Goal: Transaction & Acquisition: Subscribe to service/newsletter

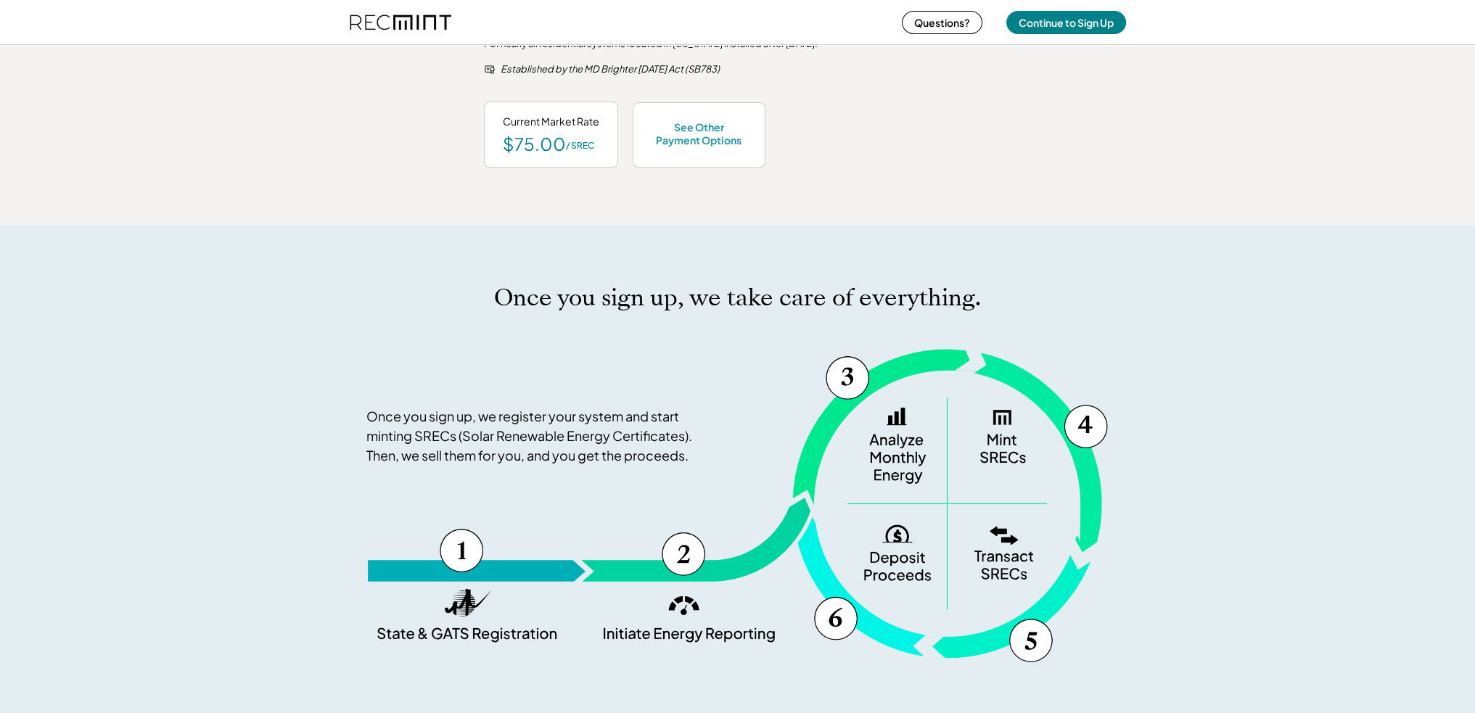
scroll to position [653, 0]
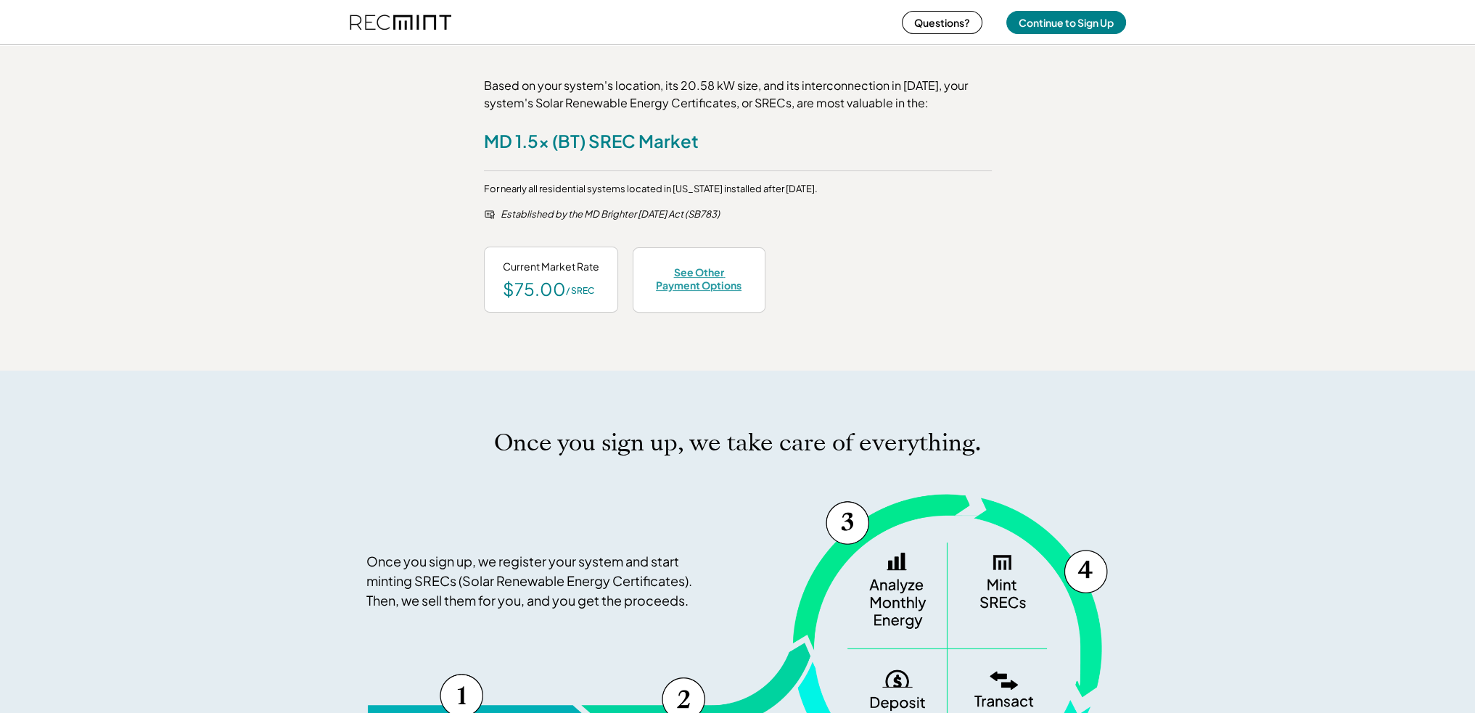
click at [696, 276] on div "See Other Payment Options" at bounding box center [698, 279] width 95 height 26
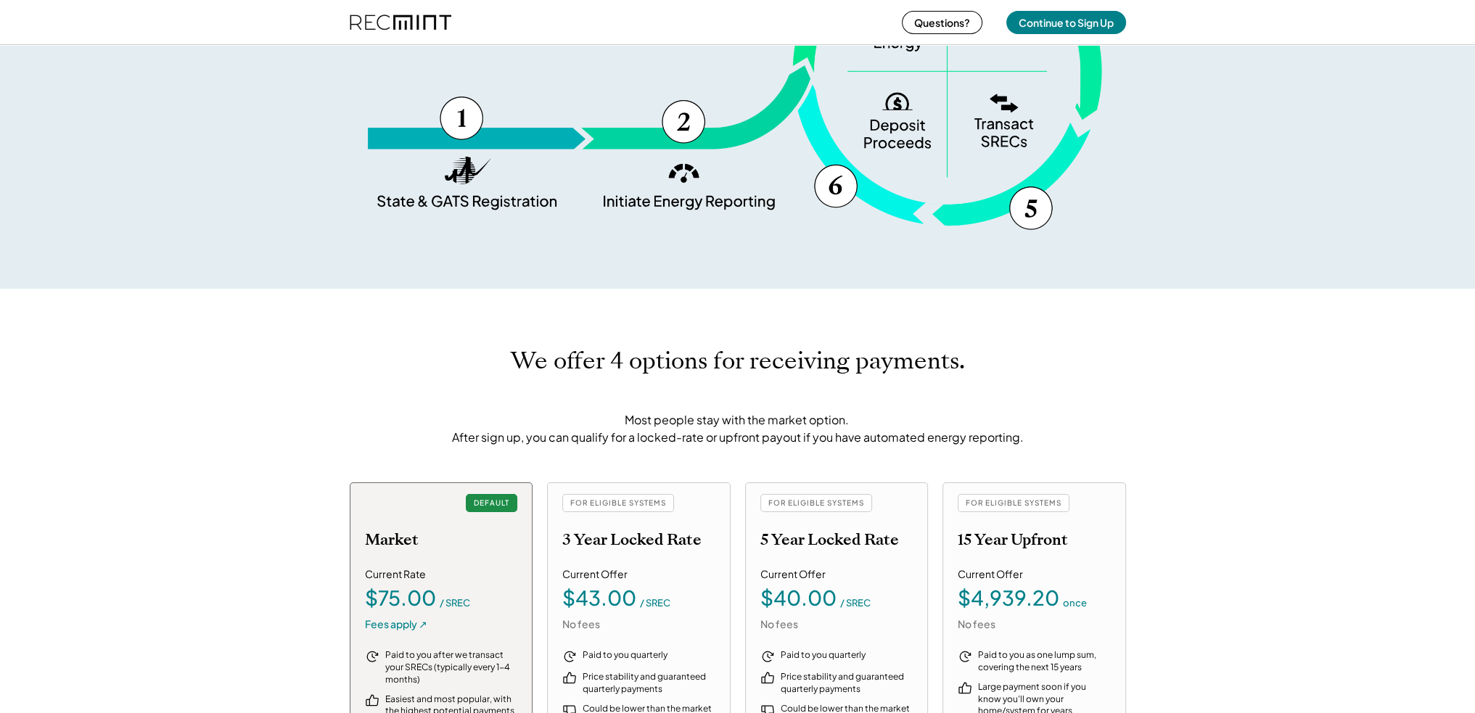
scroll to position [1518, 0]
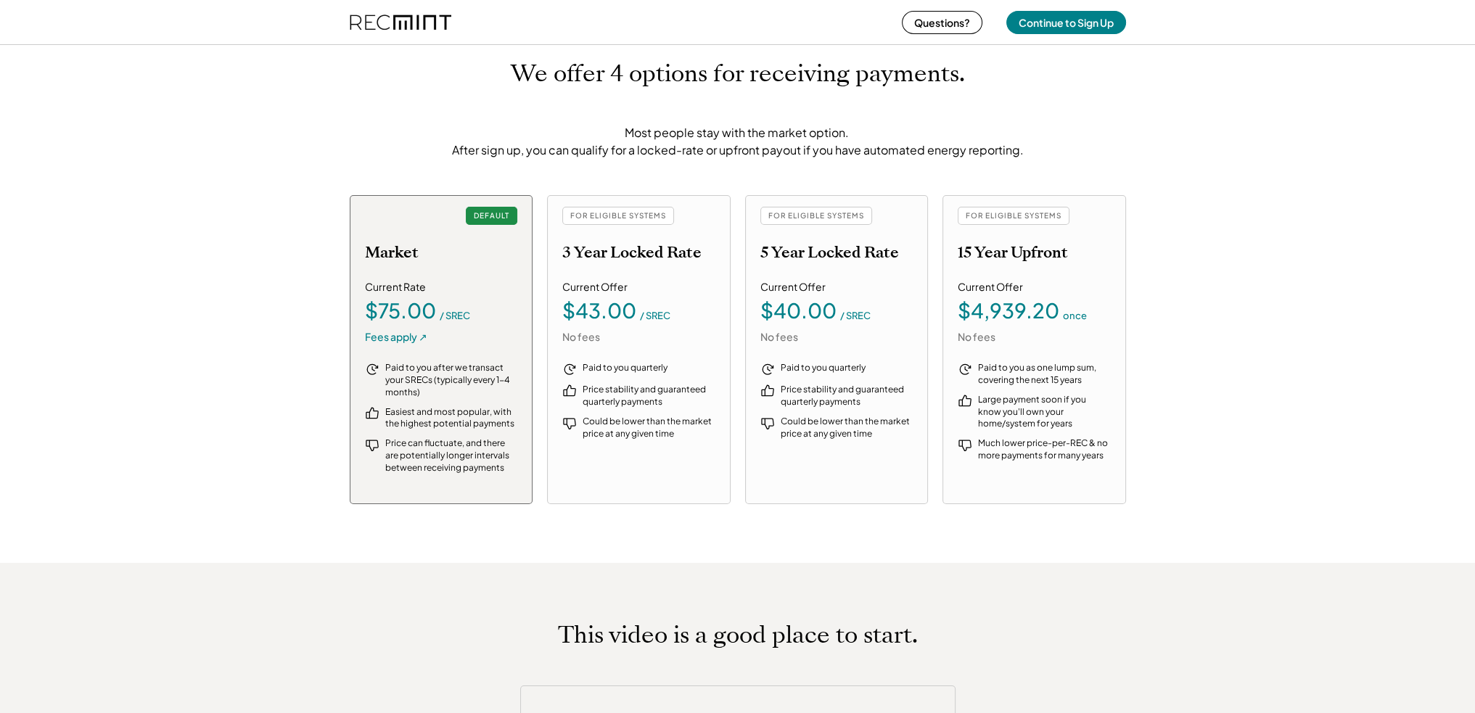
click at [644, 294] on div "Current Offer $43.00 / SREC No fees" at bounding box center [638, 312] width 153 height 64
click at [627, 311] on div "$43.00" at bounding box center [599, 310] width 74 height 20
click at [599, 280] on div "Current Offer" at bounding box center [594, 287] width 65 height 15
click at [613, 258] on h2 "3 Year Locked Rate" at bounding box center [631, 252] width 139 height 19
click at [878, 222] on div "FOR ELIGIBLE SYSTEMS 5 Year Locked Rate" at bounding box center [836, 234] width 153 height 55
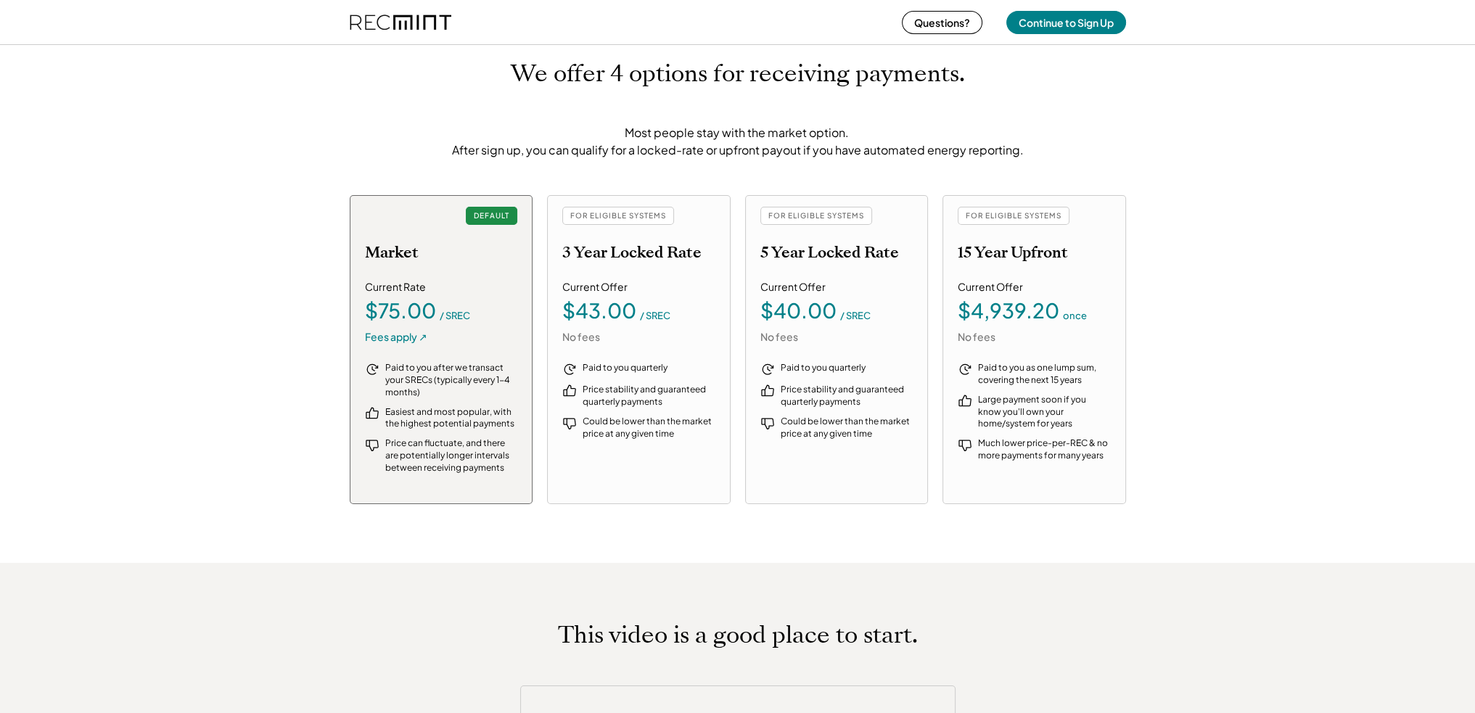
click at [818, 220] on div "FOR ELIGIBLE SYSTEMS" at bounding box center [816, 216] width 112 height 18
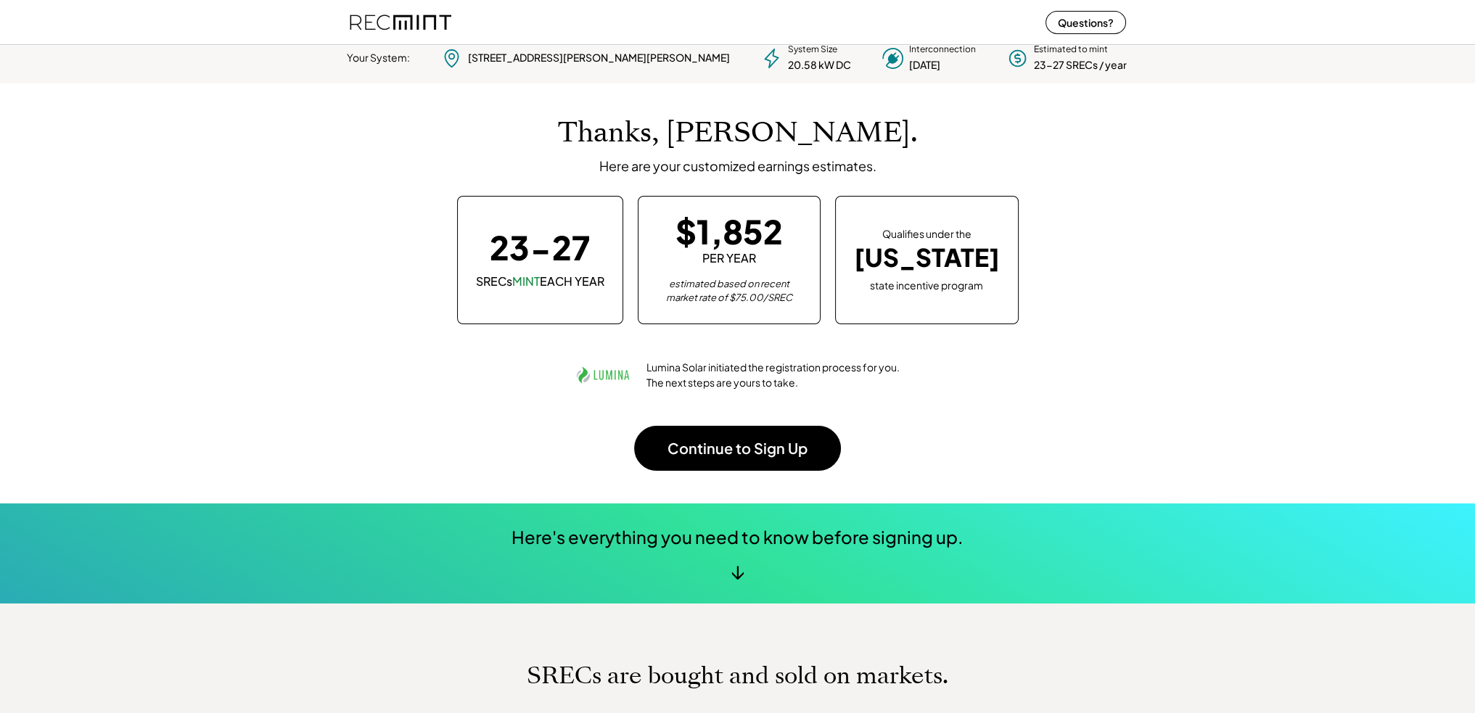
scroll to position [0, 0]
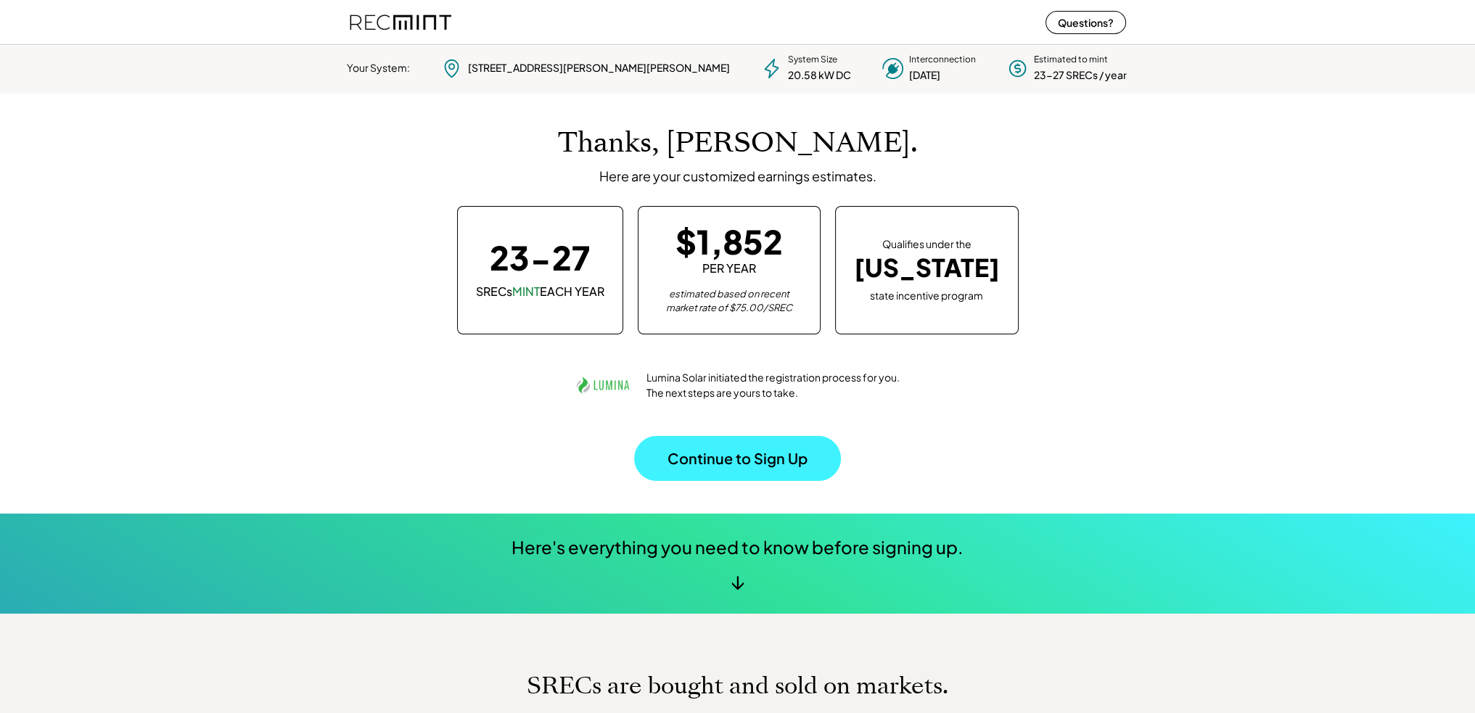
click at [752, 467] on button "Continue to Sign Up" at bounding box center [737, 458] width 207 height 45
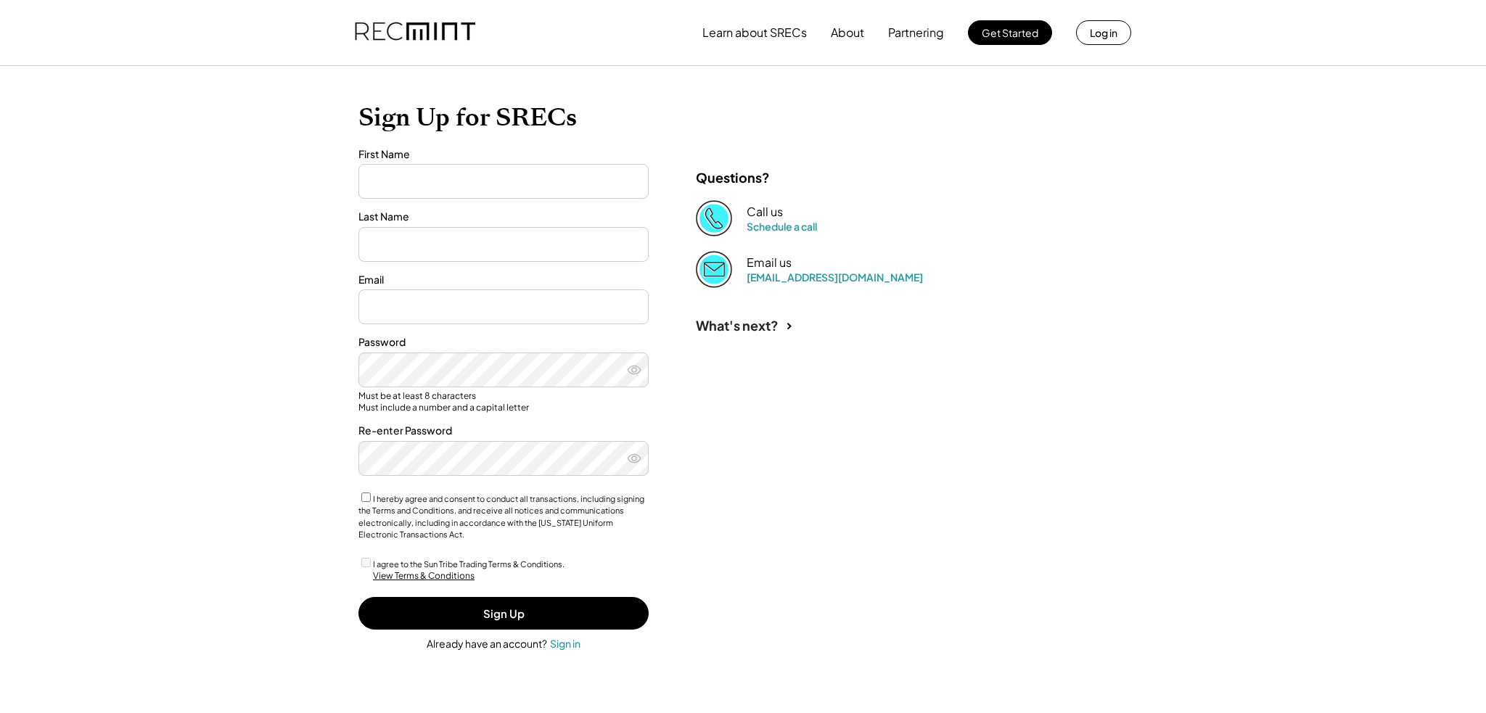
type input "****"
type input "*******"
type input "**********"
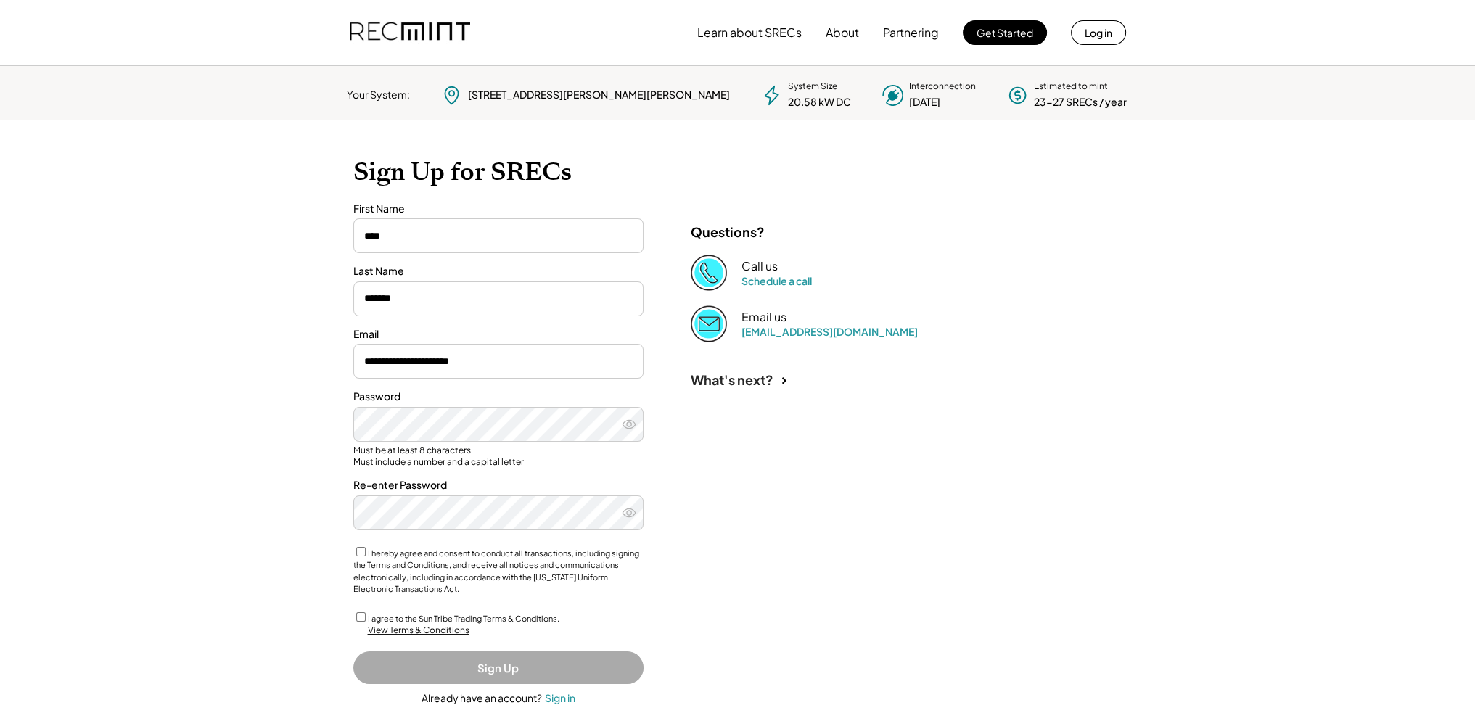
click at [360, 611] on div "I agree to the Sun Tribe Trading Terms & Conditions." at bounding box center [498, 617] width 290 height 15
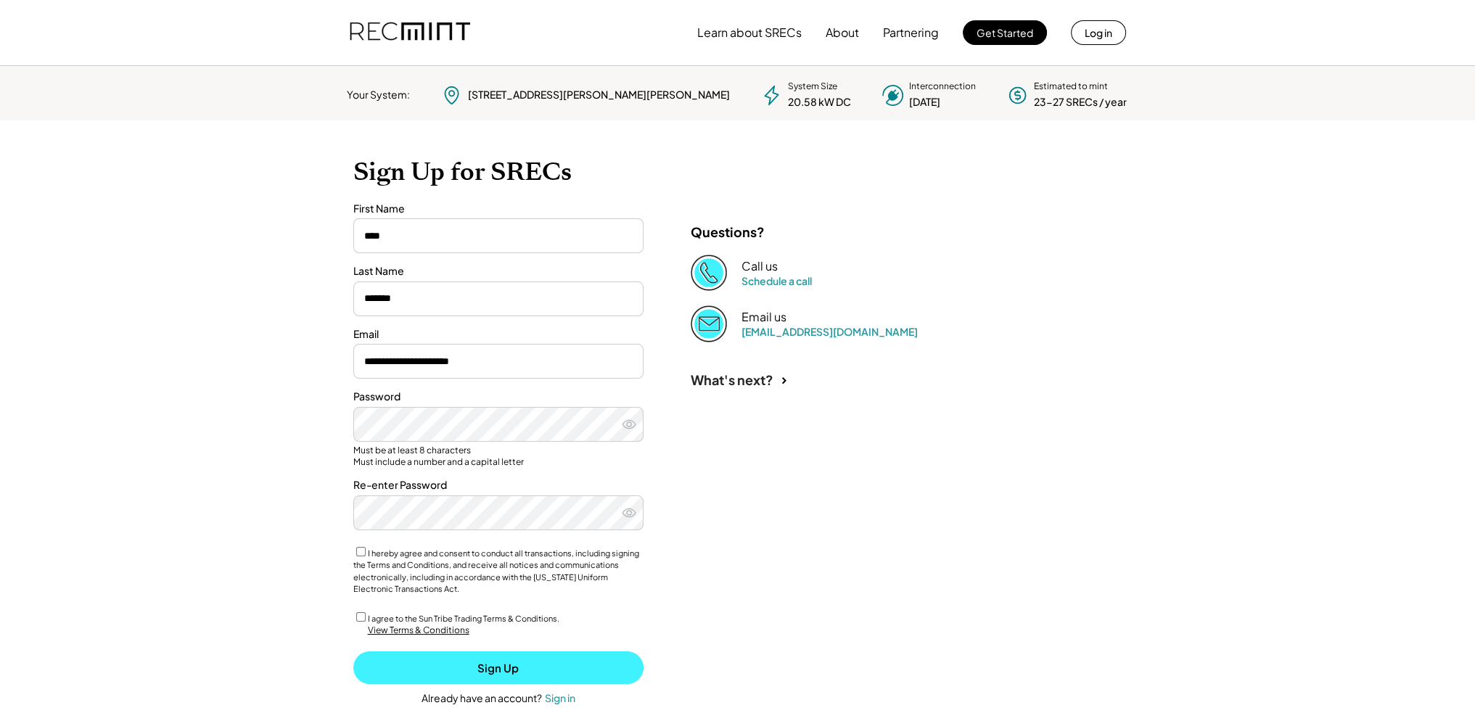
click at [490, 664] on button "Sign Up" at bounding box center [498, 667] width 290 height 33
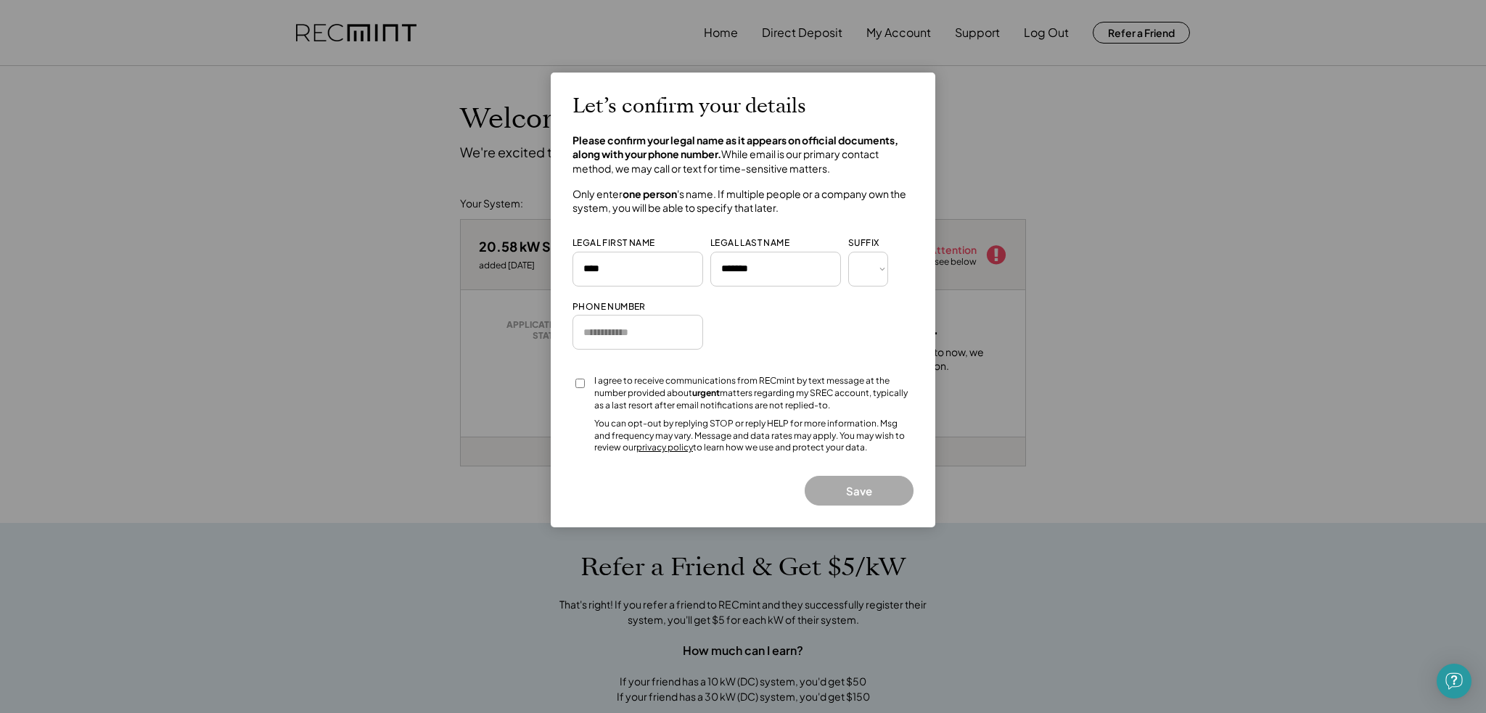
click at [630, 333] on input "input" at bounding box center [637, 332] width 131 height 35
click at [789, 324] on div "Let’s confirm your details Please confirm your legal name as it appears on offi…" at bounding box center [742, 299] width 341 height 411
click at [606, 335] on input "input" at bounding box center [637, 332] width 131 height 35
click at [743, 327] on div "Let’s confirm your details Please confirm your legal name as it appears on offi…" at bounding box center [742, 299] width 341 height 411
click at [665, 340] on input "input" at bounding box center [637, 332] width 131 height 35
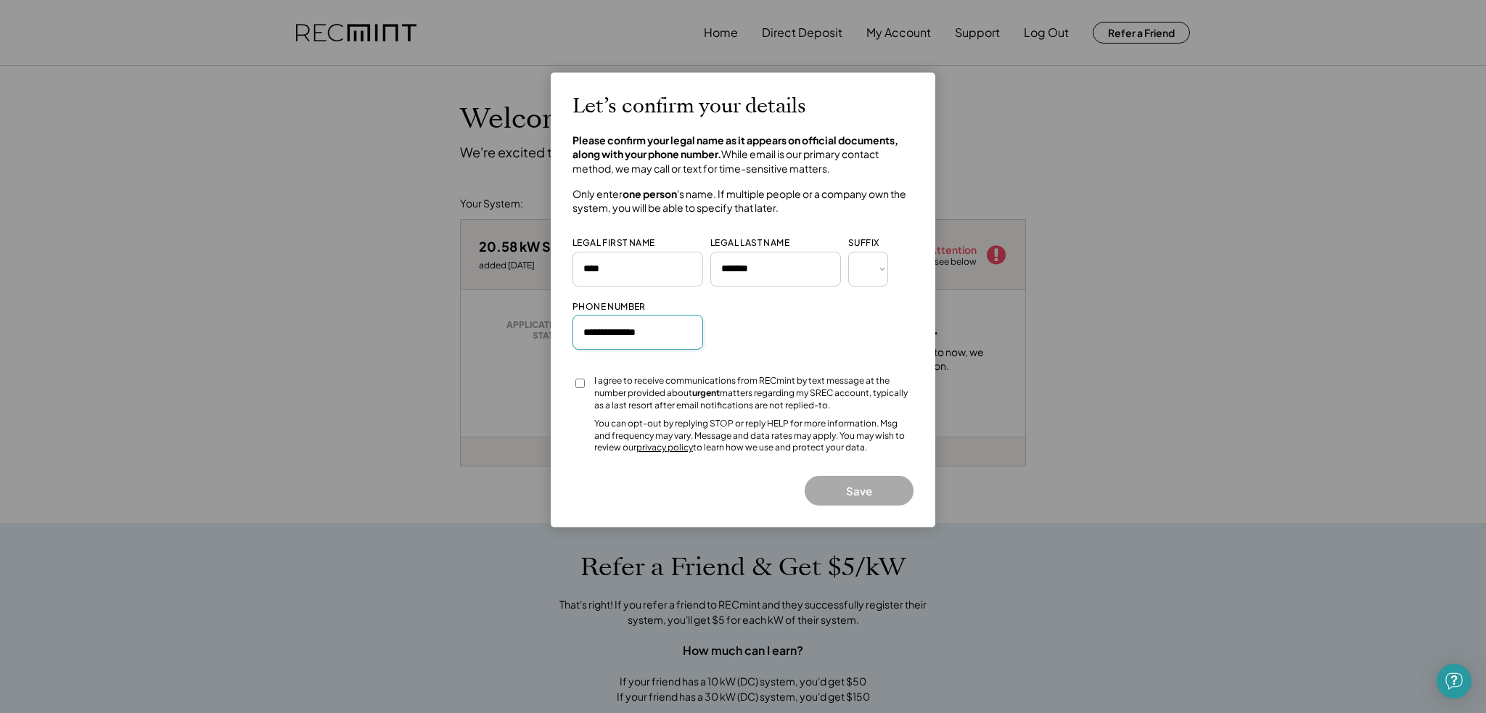
type input "**********"
click at [842, 377] on div "I agree to receive communications from RECmint by text message at the number pr…" at bounding box center [753, 393] width 319 height 36
click at [868, 505] on button "Save" at bounding box center [859, 491] width 109 height 30
click at [855, 482] on button "Save" at bounding box center [859, 491] width 109 height 30
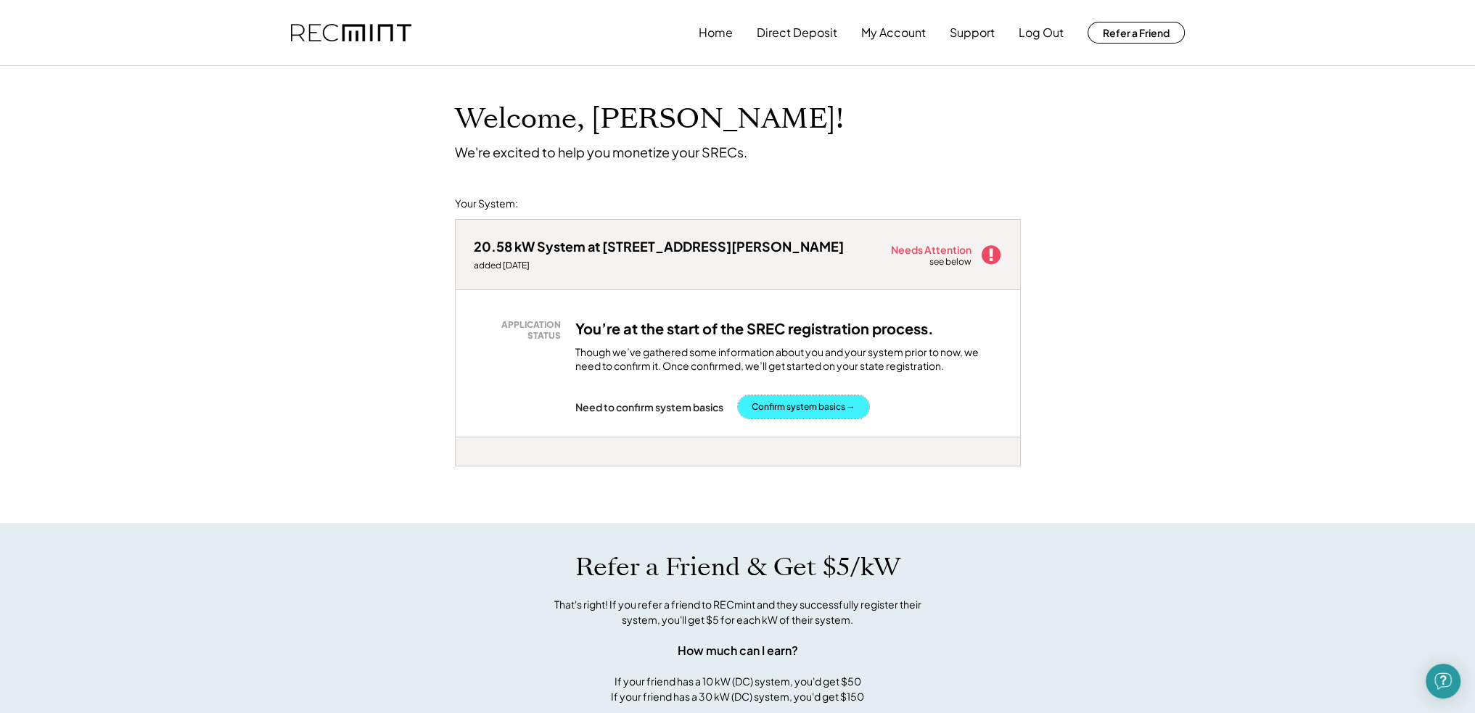
drag, startPoint x: 790, startPoint y: 410, endPoint x: 778, endPoint y: 555, distance: 145.6
click at [778, 555] on div "Welcome, Ryan! We're excited to help you monetize your SRECs. Your System: 20.5…" at bounding box center [737, 646] width 1475 height 1161
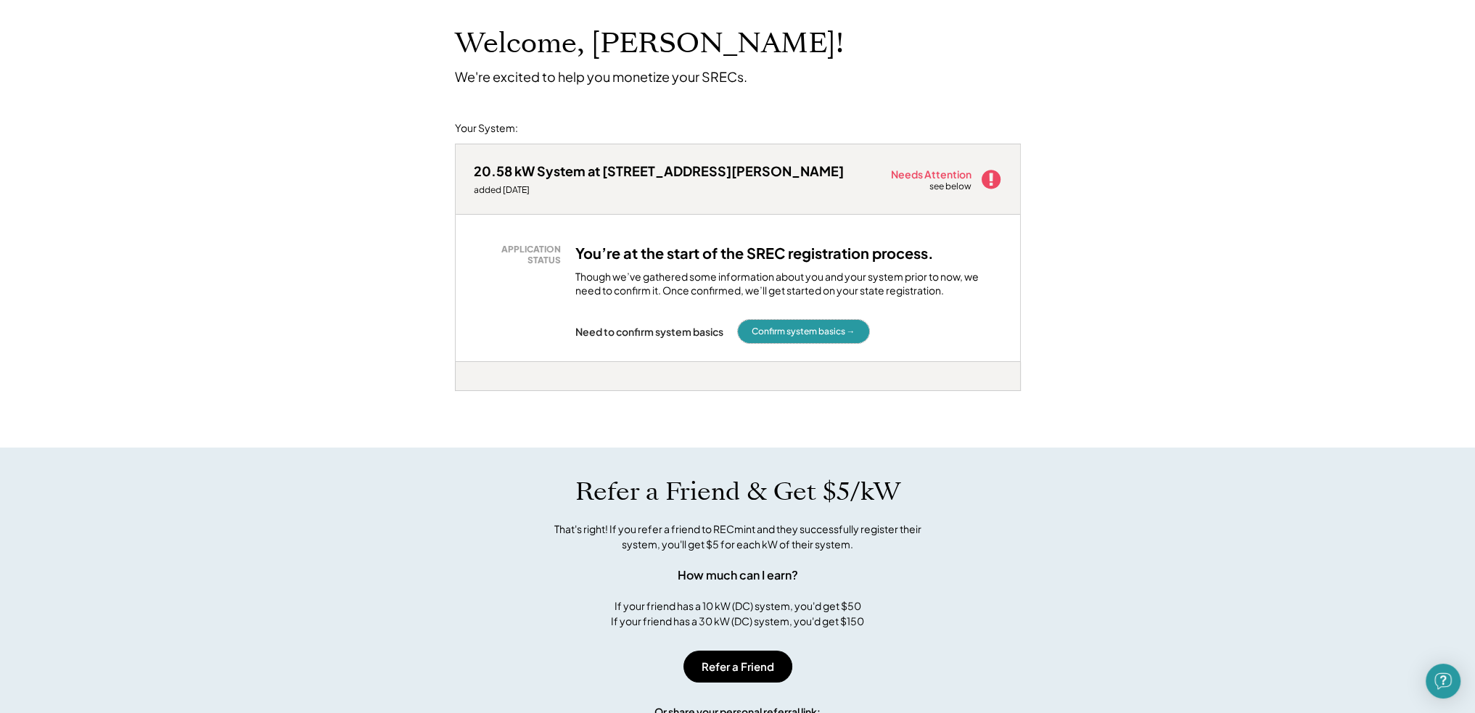
scroll to position [73, 0]
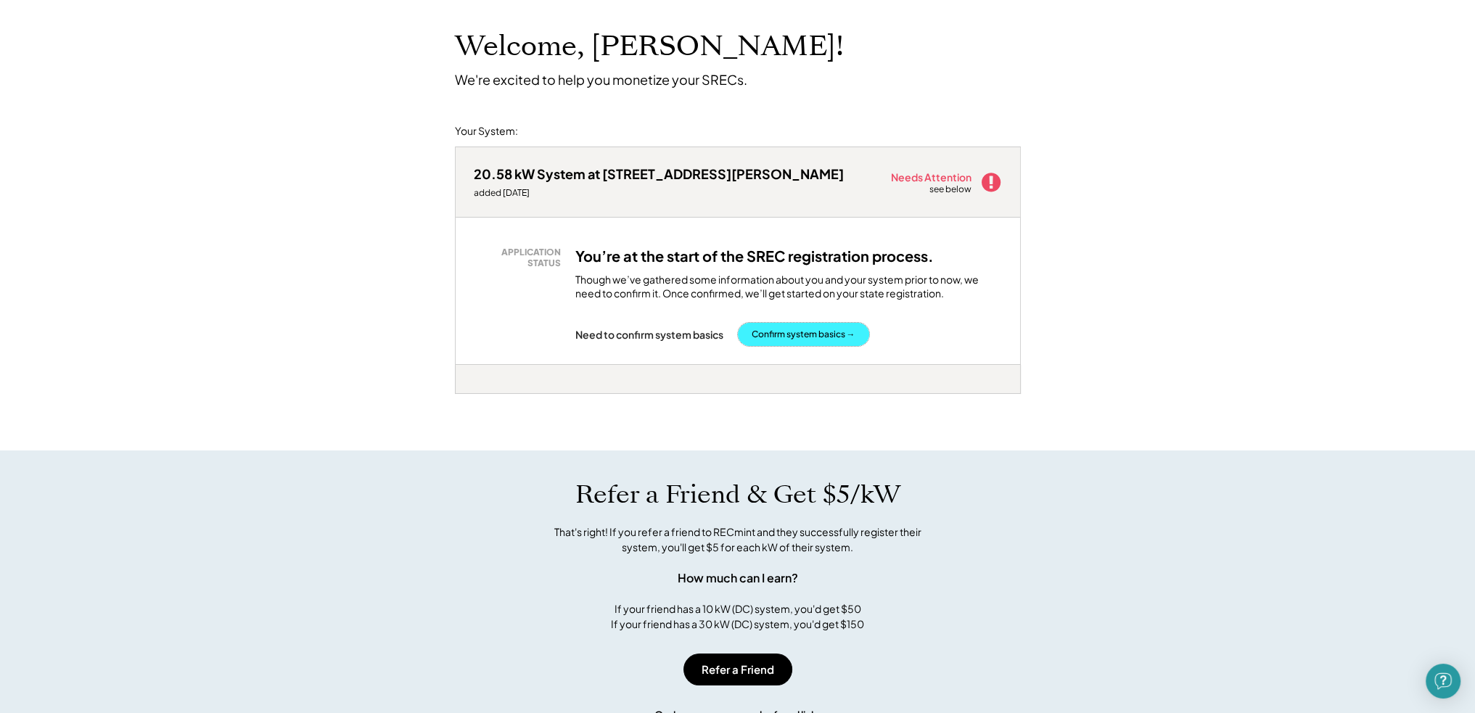
click at [818, 341] on button "Confirm system basics →" at bounding box center [803, 334] width 131 height 23
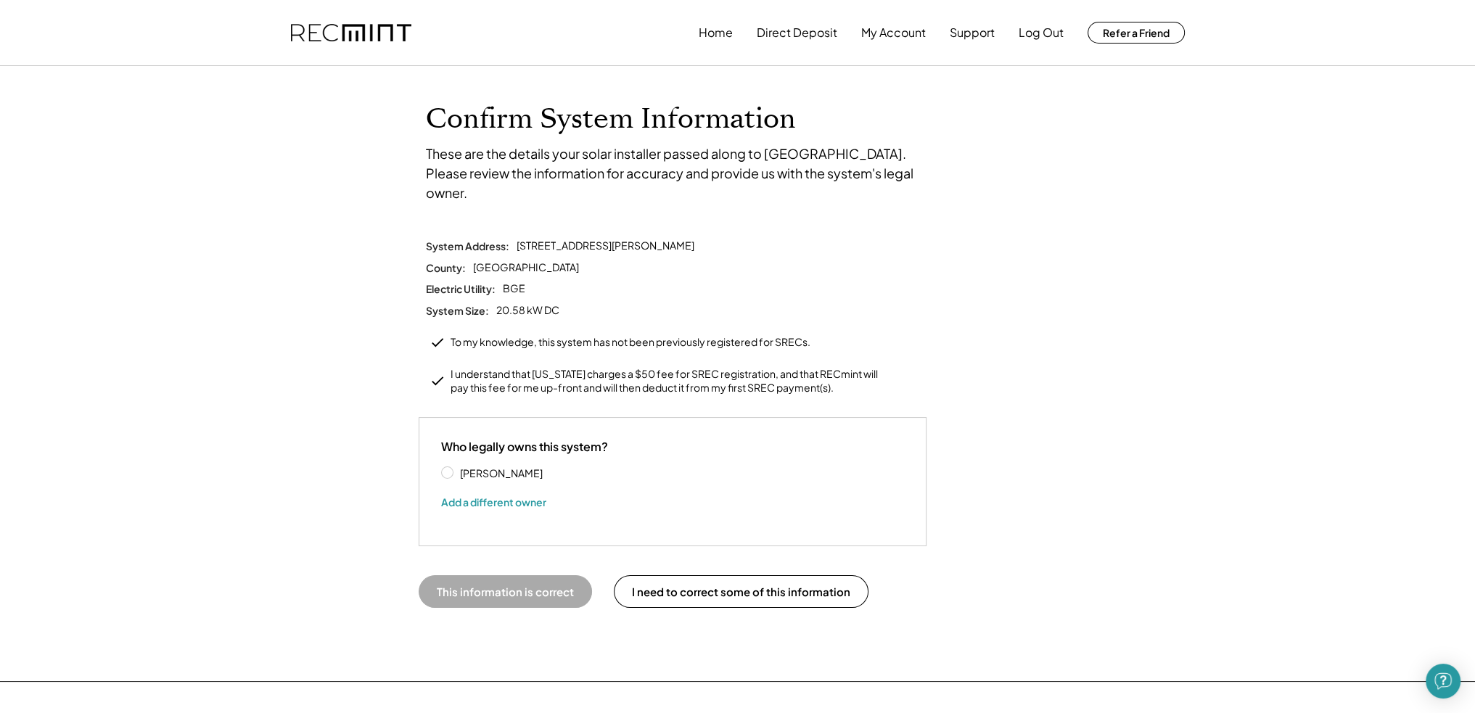
click at [450, 466] on div "Ryan Farrell" at bounding box center [513, 473] width 145 height 15
click at [453, 466] on div "Ryan Farrell" at bounding box center [513, 473] width 145 height 15
click at [456, 468] on label "Ryan Farrell" at bounding box center [521, 473] width 131 height 10
click at [547, 575] on button "This information is correct" at bounding box center [505, 591] width 173 height 33
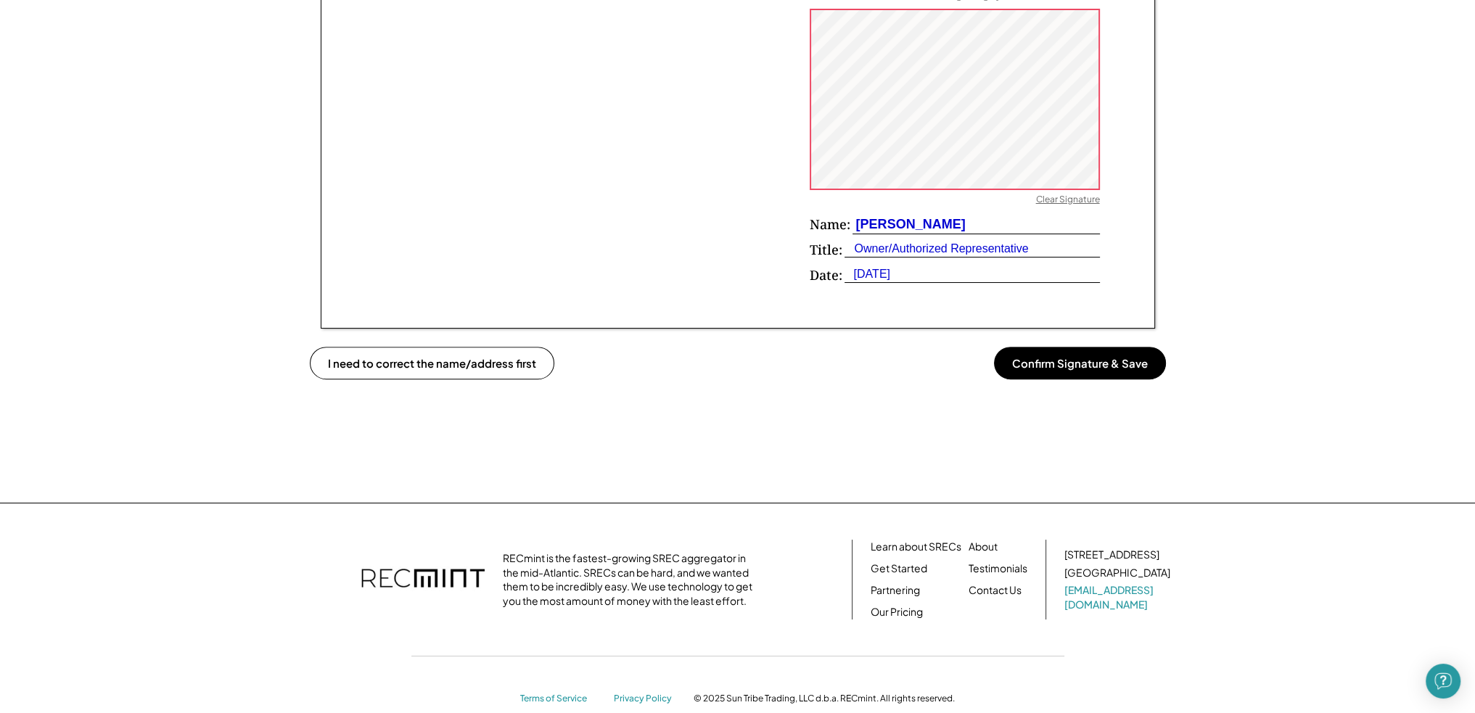
scroll to position [725, 0]
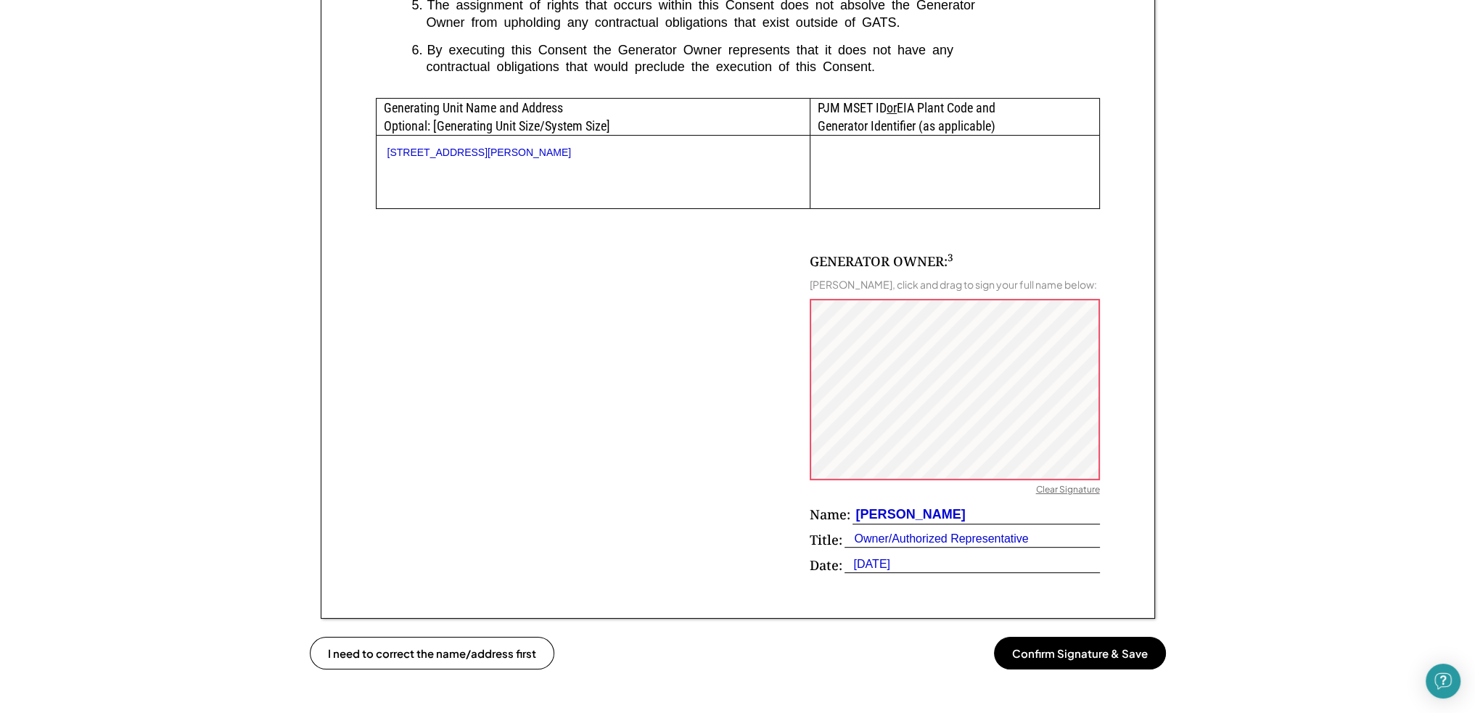
click at [993, 287] on div "Ryan Farrell, click and drag to sign your full name below:" at bounding box center [953, 284] width 287 height 13
click at [965, 288] on div "Ryan Farrell, click and drag to sign your full name below:" at bounding box center [953, 284] width 287 height 13
click at [1047, 491] on div "Clear Signature" at bounding box center [1068, 491] width 64 height 15
click at [1087, 655] on button "Confirm Signature & Save" at bounding box center [1080, 653] width 172 height 33
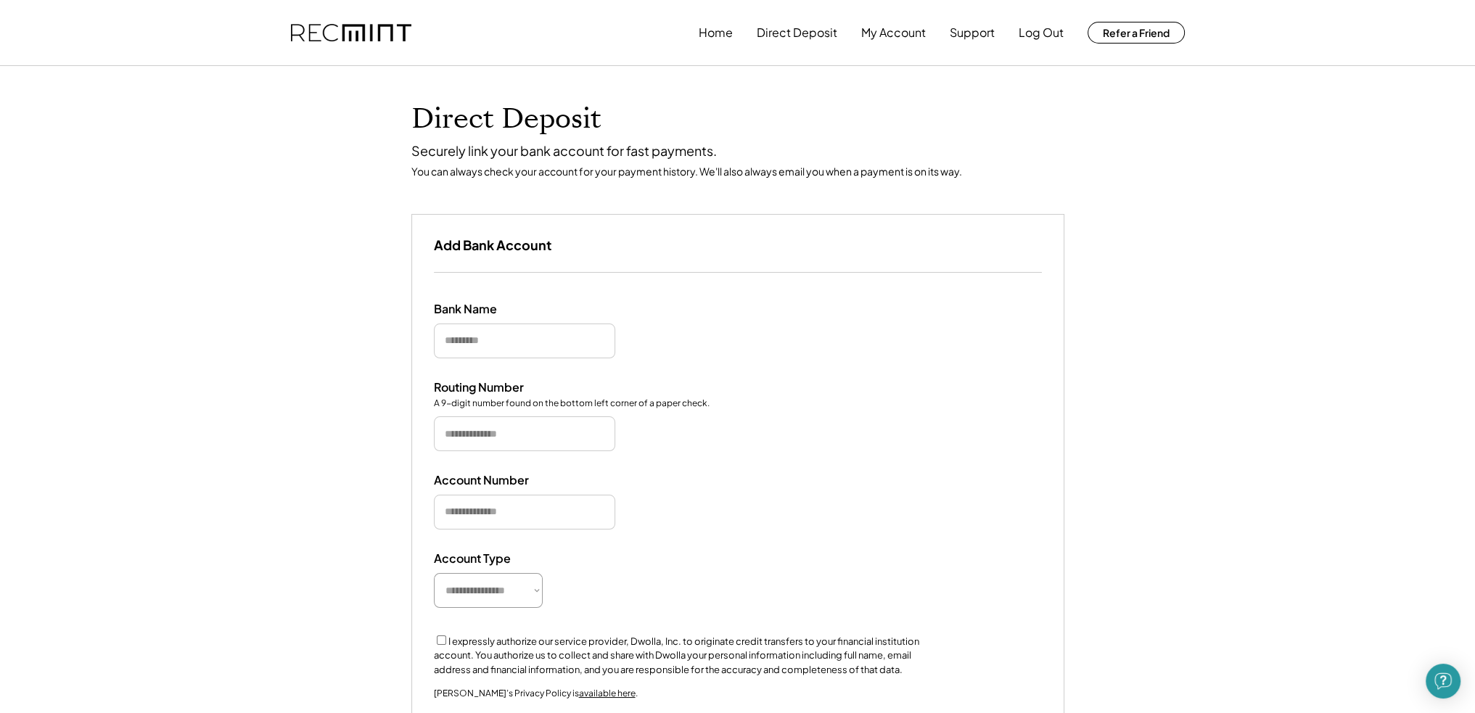
click at [509, 342] on input "input" at bounding box center [524, 341] width 181 height 35
type input "**********"
type input "*********"
click at [532, 516] on input "input" at bounding box center [524, 512] width 181 height 35
type input "**********"
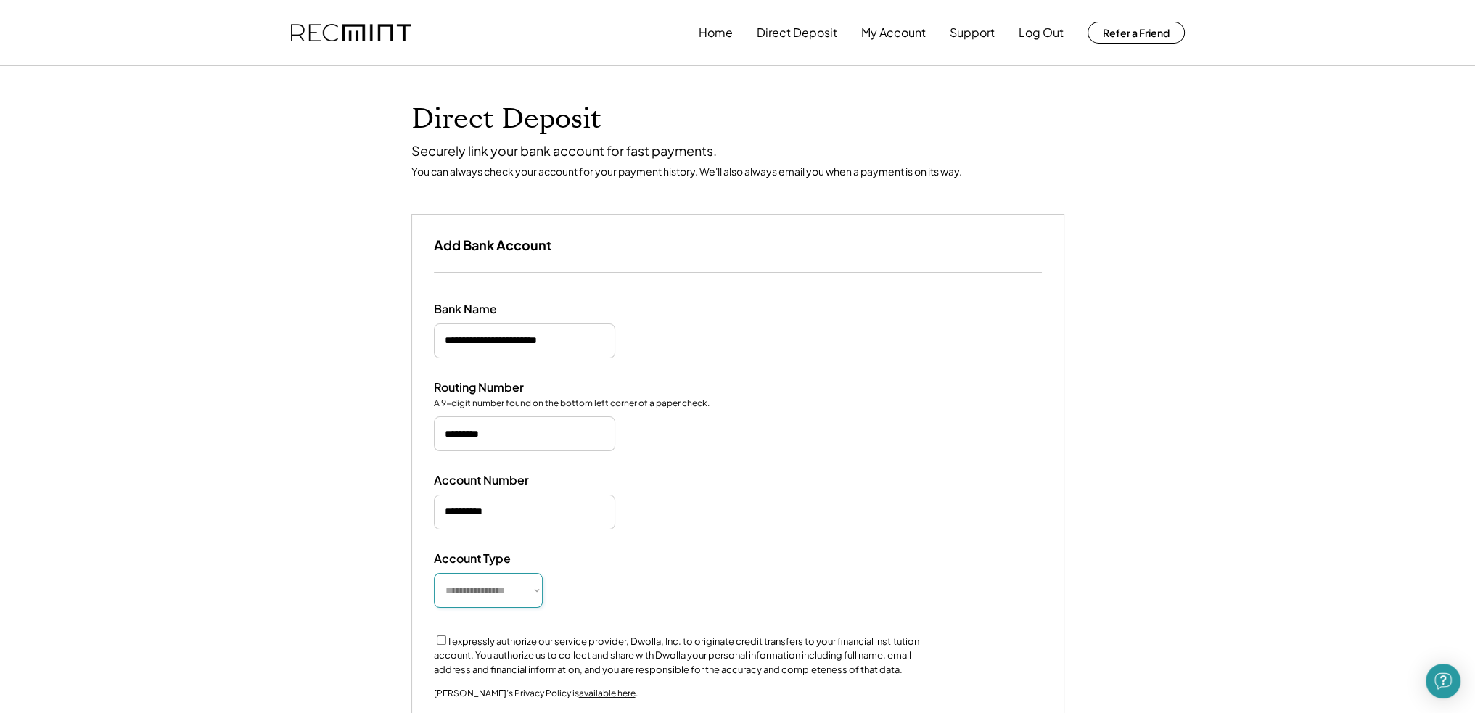
select select "**********"
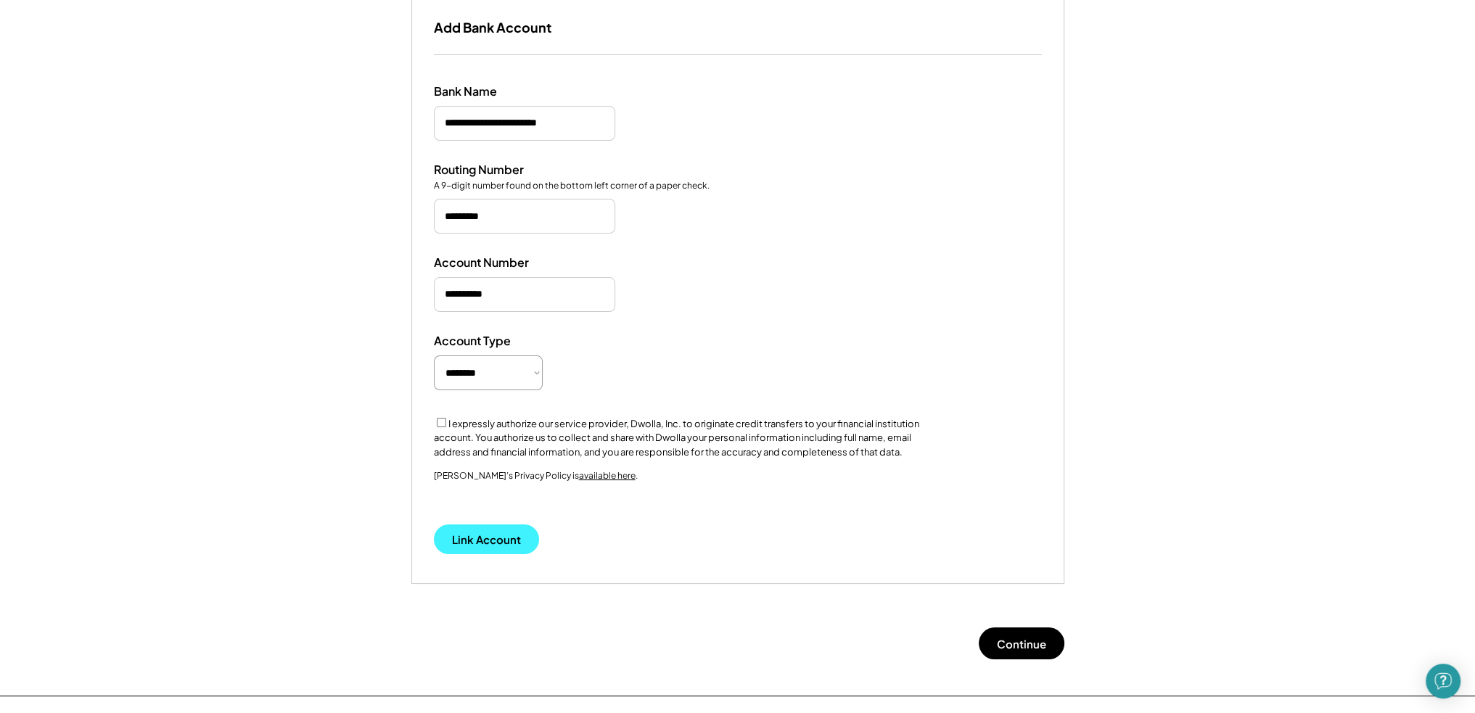
click at [506, 542] on button "Link Account" at bounding box center [486, 540] width 105 height 30
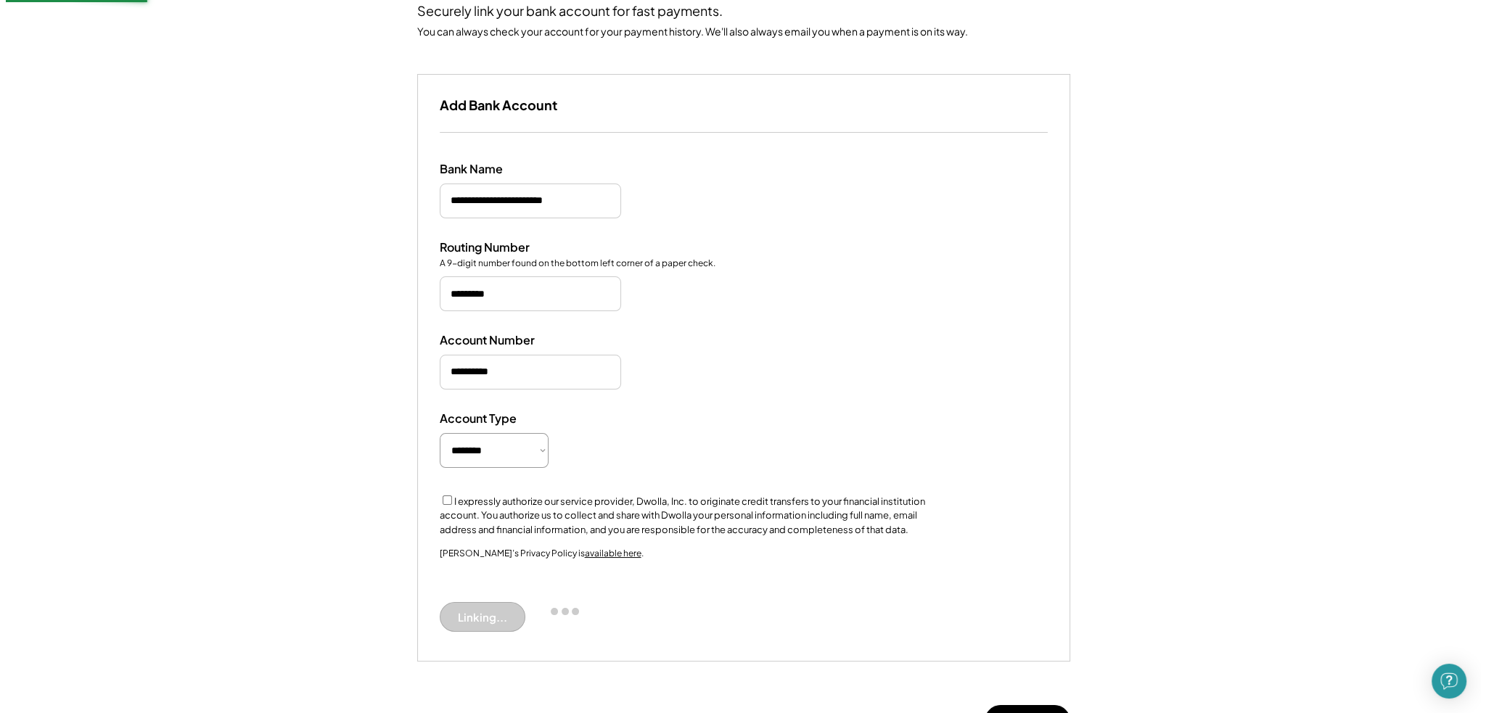
scroll to position [102, 0]
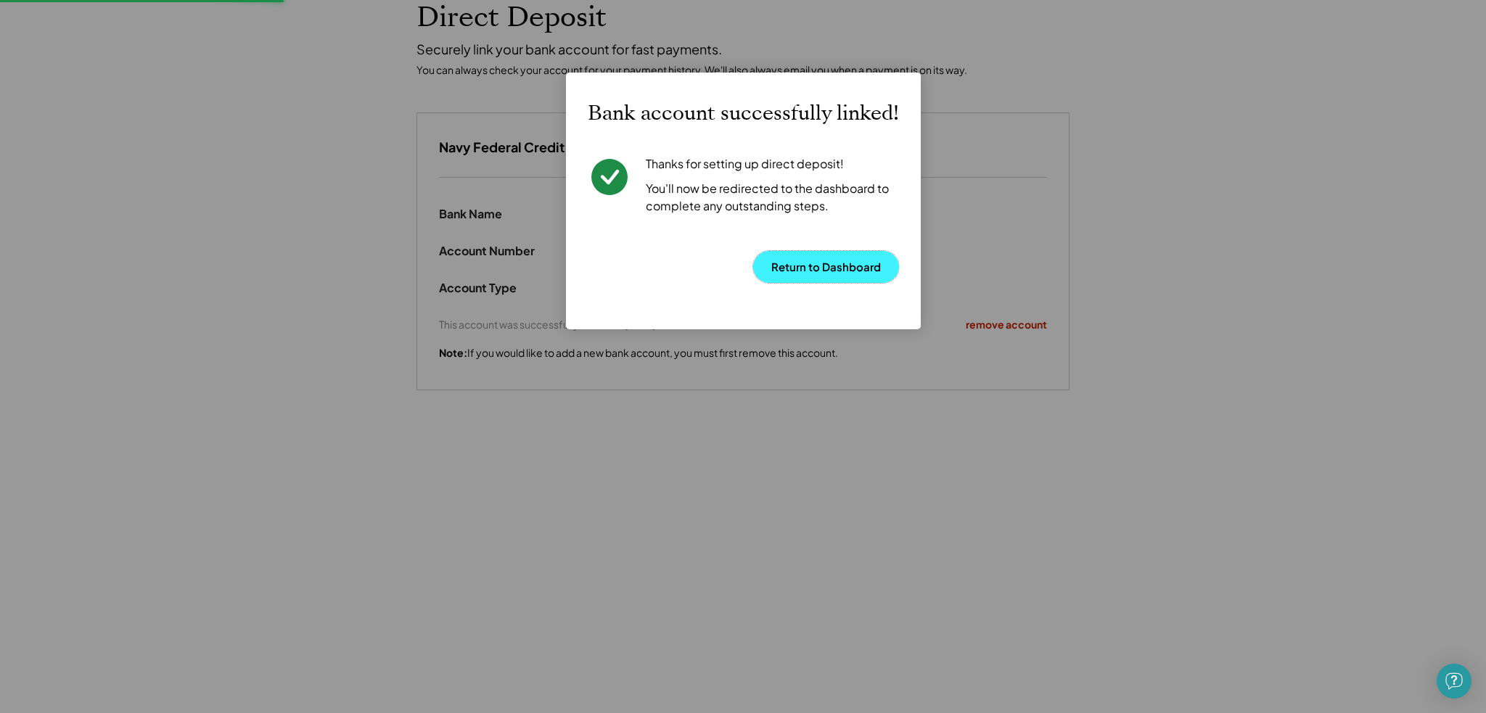
click at [843, 261] on button "Return to Dashboard" at bounding box center [826, 267] width 146 height 32
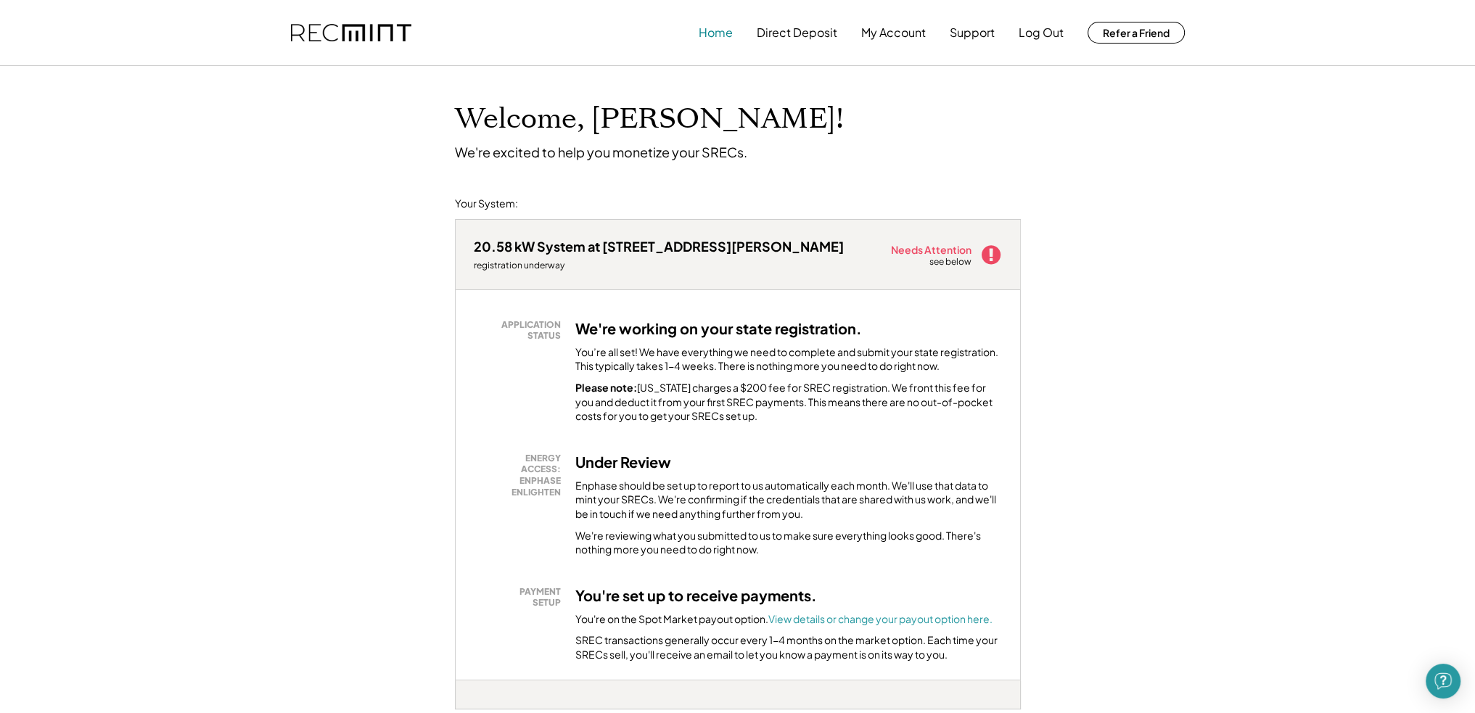
click at [715, 22] on button "Home" at bounding box center [716, 32] width 34 height 29
click at [715, 35] on button "Home" at bounding box center [716, 32] width 34 height 29
click at [714, 34] on button "Home" at bounding box center [716, 32] width 34 height 29
click at [891, 28] on button "My Account" at bounding box center [893, 32] width 65 height 29
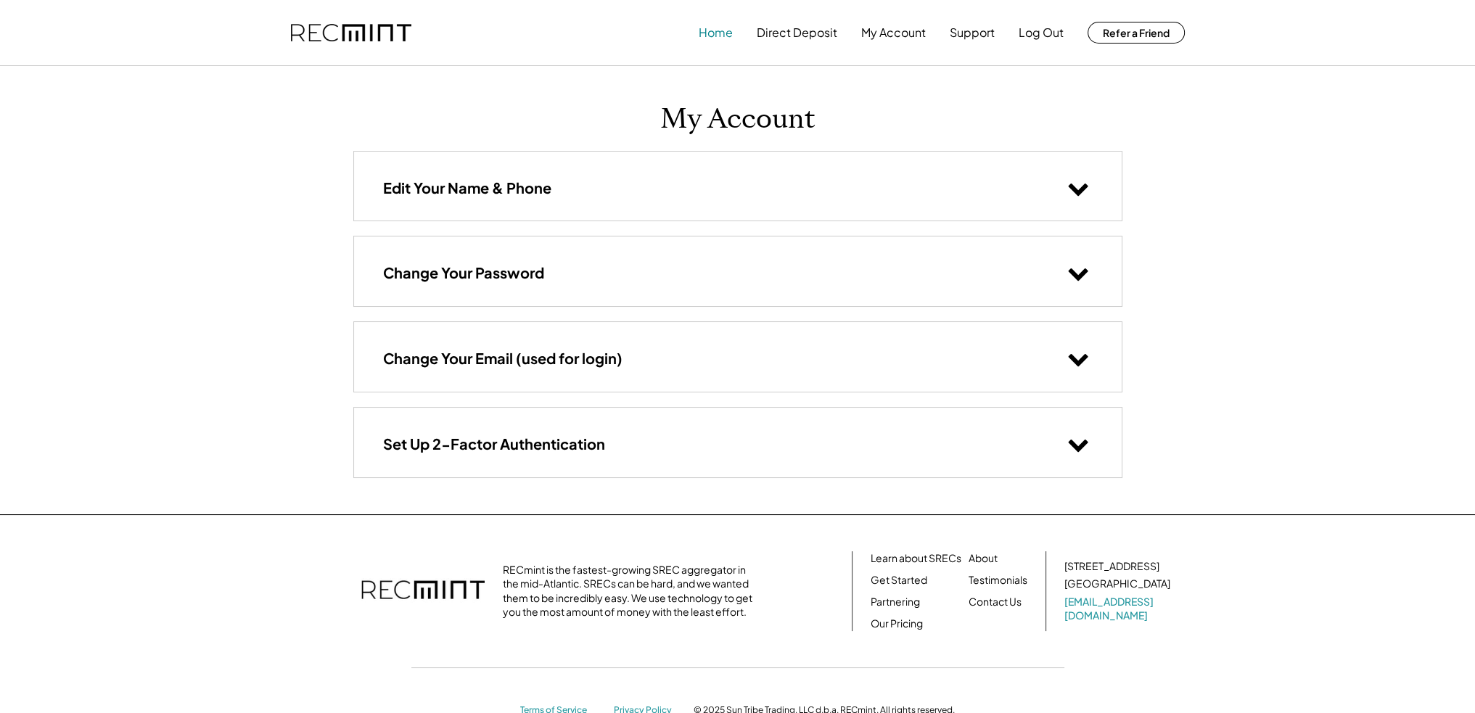
click at [710, 33] on button "Home" at bounding box center [716, 32] width 34 height 29
